Goal: Check status: Check status

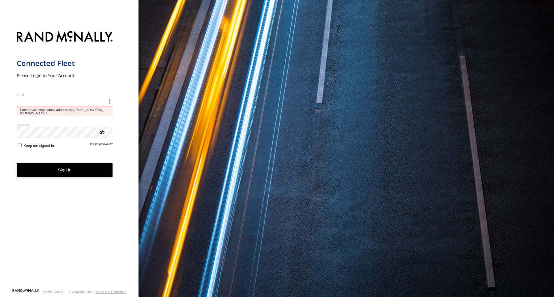
click at [73, 98] on input "Email" at bounding box center [65, 102] width 96 height 10
type input "**********"
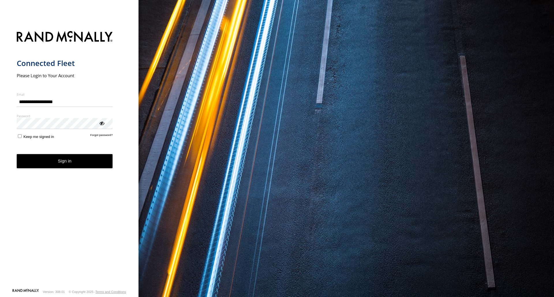
click at [66, 162] on button "Sign in" at bounding box center [65, 161] width 96 height 14
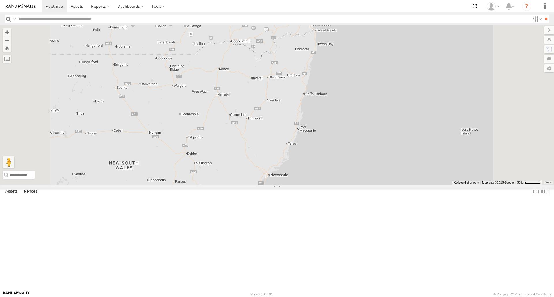
click at [0, 0] on div "[PERSON_NAME] - 842JY2" at bounding box center [0, 0] width 0 height 0
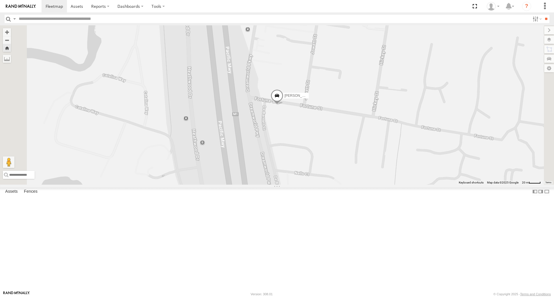
click at [0, 0] on span at bounding box center [0, 0] width 0 height 0
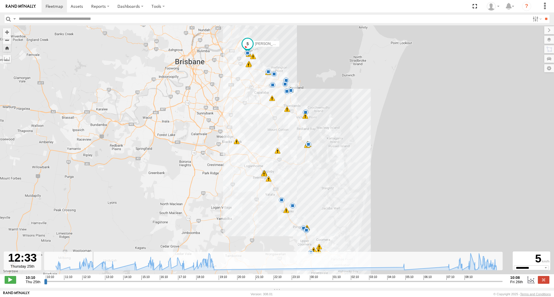
click at [91, 282] on input "range" at bounding box center [273, 281] width 458 height 5
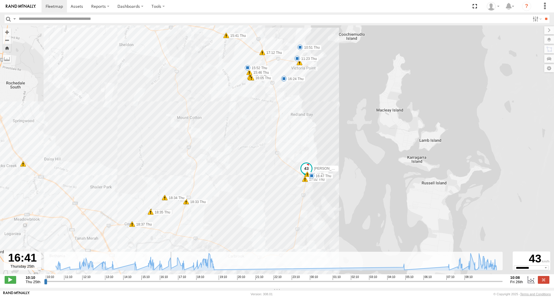
drag, startPoint x: 90, startPoint y: 286, endPoint x: 169, endPoint y: 285, distance: 79.3
click at [169, 284] on input "range" at bounding box center [273, 281] width 458 height 5
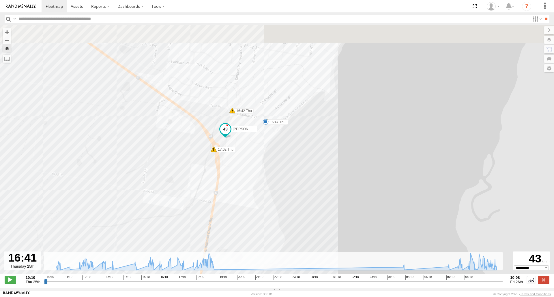
drag, startPoint x: 235, startPoint y: 89, endPoint x: 240, endPoint y: 181, distance: 91.9
click at [240, 181] on div "[PERSON_NAME] - 842JY2 10:13 Thu 12:32 Thu 12:36 Thu 13:03 Thu 13:06 Thu 13:06 …" at bounding box center [277, 152] width 554 height 255
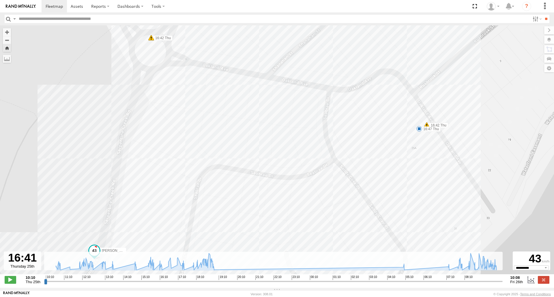
drag, startPoint x: 281, startPoint y: 140, endPoint x: 312, endPoint y: 188, distance: 57.4
click at [306, 188] on div "[PERSON_NAME] - 842JY2 10:13 Thu 12:32 Thu 12:36 Thu 13:03 Thu 13:06 Thu 13:06 …" at bounding box center [277, 152] width 554 height 255
drag, startPoint x: 312, startPoint y: 188, endPoint x: 317, endPoint y: 188, distance: 5.2
click at [313, 188] on div "[PERSON_NAME] - 842JY2 10:13 Thu 12:32 Thu 12:36 Thu 13:03 Thu 13:06 Thu 13:06 …" at bounding box center [277, 152] width 554 height 255
click at [422, 134] on span at bounding box center [423, 132] width 6 height 6
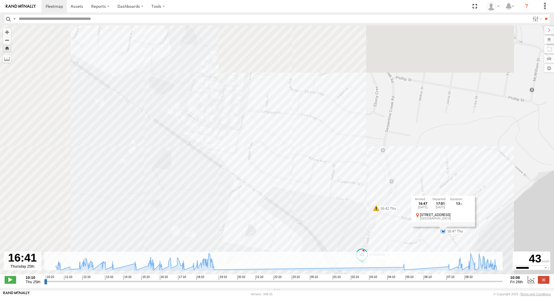
drag, startPoint x: 168, startPoint y: 147, endPoint x: 373, endPoint y: 238, distance: 224.2
click at [372, 238] on div "[PERSON_NAME] - 842JY2 10:13 Thu 12:32 Thu 12:36 Thu 13:03 Thu 13:06 Thu 13:06 …" at bounding box center [277, 152] width 554 height 255
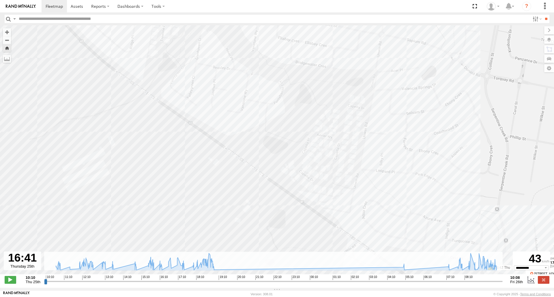
drag, startPoint x: 179, startPoint y: 113, endPoint x: 285, endPoint y: 234, distance: 160.4
click at [262, 207] on div "[PERSON_NAME] - 842JY2 10:13 Thu 12:32 Thu 12:36 Thu 13:03 Thu 13:06 Thu 13:06 …" at bounding box center [277, 152] width 554 height 255
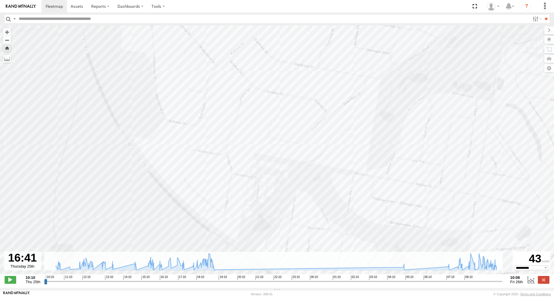
drag, startPoint x: 168, startPoint y: 144, endPoint x: 225, endPoint y: 217, distance: 92.5
click at [221, 211] on div "[PERSON_NAME] - 842JY2 10:13 Thu 12:32 Thu 12:36 Thu 13:03 Thu 13:06 Thu 13:06 …" at bounding box center [277, 152] width 554 height 255
drag, startPoint x: 263, startPoint y: 115, endPoint x: 207, endPoint y: 261, distance: 155.8
click at [211, 244] on div "[PERSON_NAME] - 842JY2 10:13 Thu 12:32 Thu 12:36 Thu 13:03 Thu 13:06 Thu 13:06 …" at bounding box center [277, 152] width 554 height 255
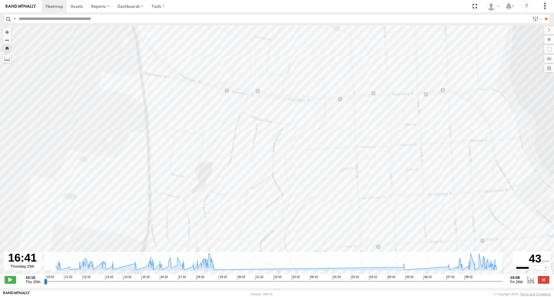
drag, startPoint x: 204, startPoint y: 215, endPoint x: 352, endPoint y: 267, distance: 157.0
click at [325, 275] on div "[PERSON_NAME] - 842JY2 10:13 Thu 12:32 Thu 12:36 Thu 13:03 Thu 13:06 Thu 13:06 …" at bounding box center [277, 152] width 554 height 255
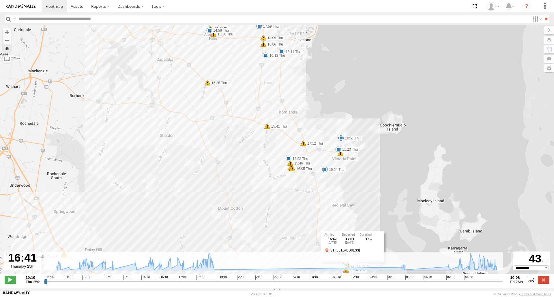
drag, startPoint x: 279, startPoint y: 117, endPoint x: 291, endPoint y: 180, distance: 64.2
click at [291, 180] on div "[PERSON_NAME] - 842JY2 10:13 Thu 12:32 Thu 12:36 Thu 13:03 Thu 13:06 Thu 13:06 …" at bounding box center [277, 152] width 554 height 255
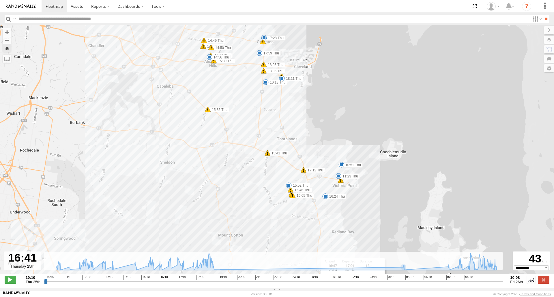
drag, startPoint x: 302, startPoint y: 93, endPoint x: 302, endPoint y: 121, distance: 28.0
click at [302, 121] on div "[PERSON_NAME] - 842JY2 10:13 Thu 12:32 Thu 12:36 Thu 13:03 Thu 13:06 Thu 13:06 …" at bounding box center [277, 152] width 554 height 255
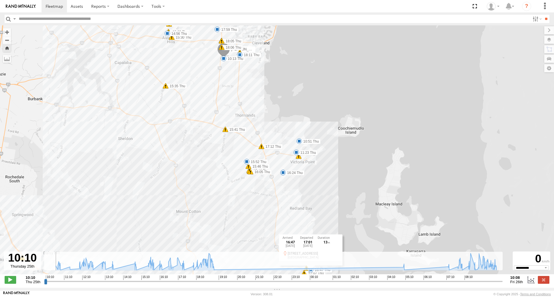
drag, startPoint x: 169, startPoint y: 283, endPoint x: 43, endPoint y: 281, distance: 126.0
click at [44, 281] on input "range" at bounding box center [273, 281] width 458 height 5
click at [5, 280] on span at bounding box center [11, 279] width 12 height 7
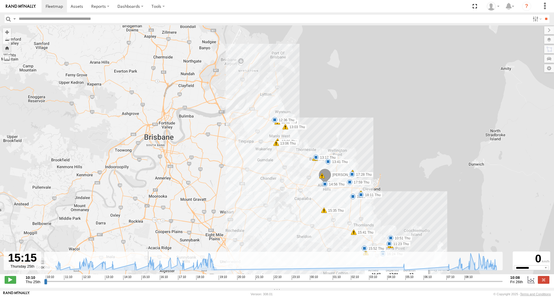
type input "**********"
